Goal: Transaction & Acquisition: Purchase product/service

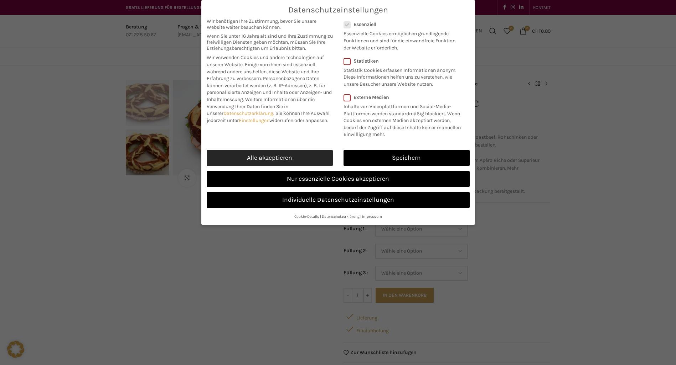
click at [269, 161] on link "Alle akzeptieren" at bounding box center [270, 158] width 126 height 16
checkbox input "true"
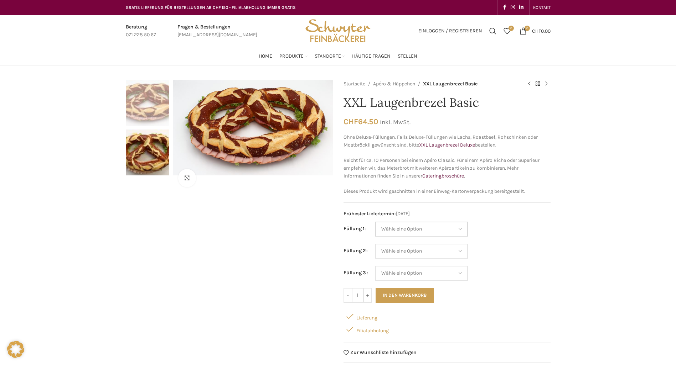
click at [457, 230] on select "Wähle eine Option Salami Schinken Fleischkäse Trutenschinken Appenzellerkäse Gr…" at bounding box center [421, 229] width 93 height 15
click at [375, 222] on select "Wähle eine Option Salami Schinken Fleischkäse Trutenschinken Appenzellerkäse Gr…" at bounding box center [421, 229] width 93 height 15
select select "Salami"
click at [464, 254] on select "Wähle eine Option Salami Schinken Fleischkäse Trutenschinken Appenzellerkäse Gr…" at bounding box center [421, 251] width 93 height 15
select select "Schinken"
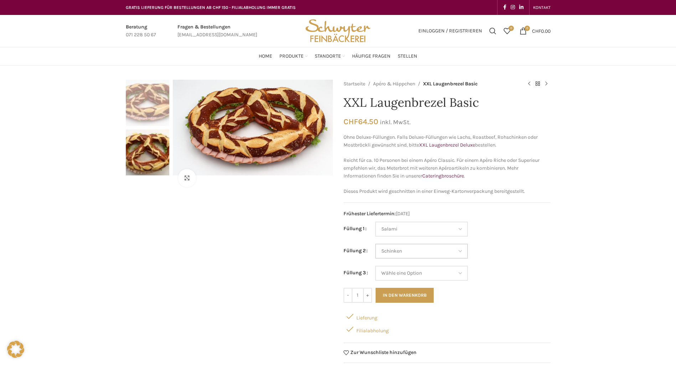
click at [375, 244] on select "Wähle eine Option Salami Schinken Fleischkäse Trutenschinken Appenzellerkäse Gr…" at bounding box center [421, 251] width 93 height 15
select select "Salami"
select select "Schinken"
click at [462, 274] on select "Wähle eine Option Salami Schinken Fleischkäse Trutenschinken Appenzellerkäse Gr…" at bounding box center [421, 273] width 93 height 15
select select "Fleischkäse"
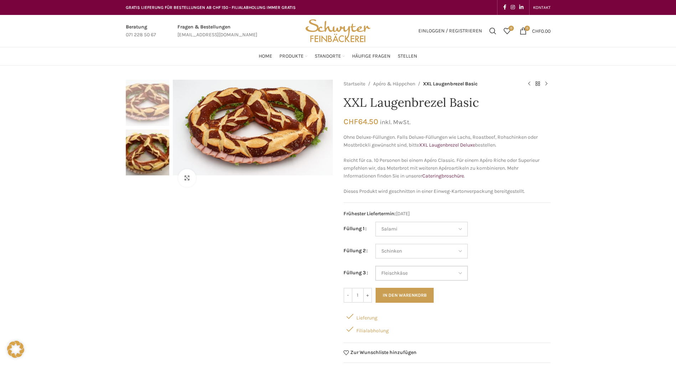
click at [375, 266] on select "Wähle eine Option Salami Schinken Fleischkäse Trutenschinken Appenzellerkäse Gr…" at bounding box center [421, 273] width 93 height 15
select select "Salami"
select select "Schinken"
select select "Fleischkäse"
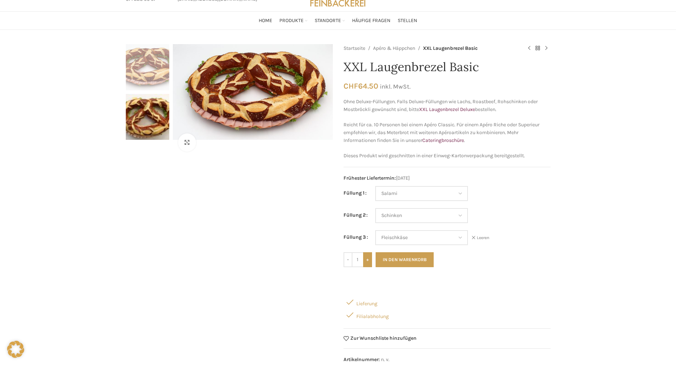
click at [366, 261] on input "+" at bounding box center [367, 260] width 9 height 15
type input "2"
